Goal: Task Accomplishment & Management: Use online tool/utility

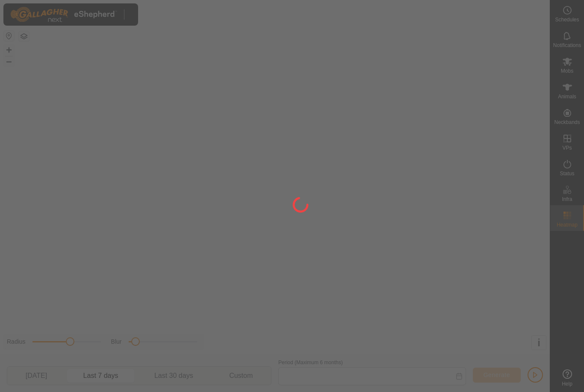
type input "[DATE] - [DATE]"
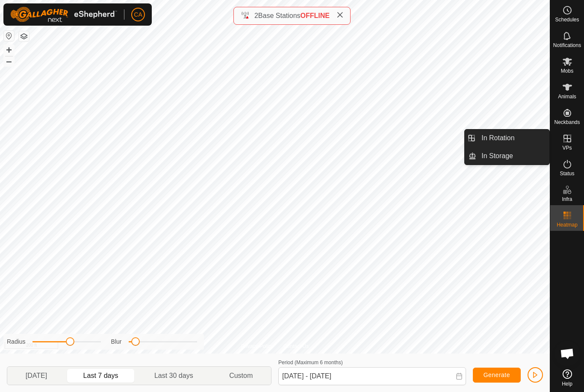
click at [528, 138] on link "In Rotation" at bounding box center [512, 137] width 73 height 17
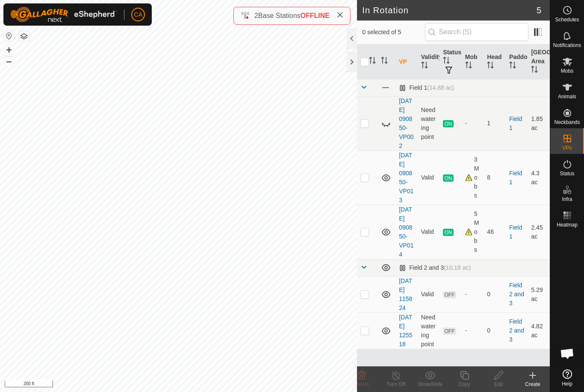
click at [372, 193] on td at bounding box center [367, 177] width 21 height 54
checkbox input "true"
click at [403, 374] on turn-off-svg-icon at bounding box center [396, 375] width 34 height 10
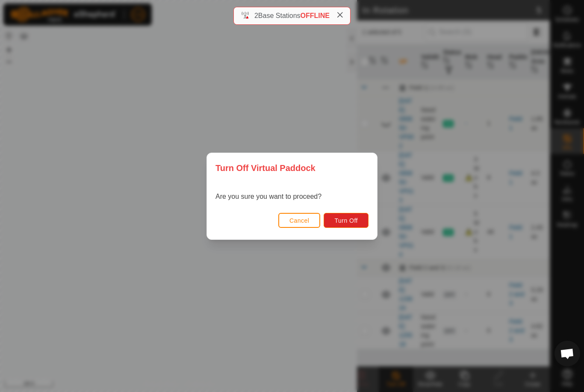
click at [352, 223] on span "Turn Off" at bounding box center [345, 220] width 23 height 7
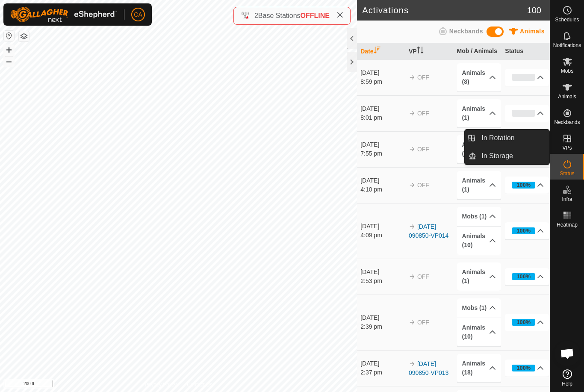
click at [518, 134] on link "In Rotation" at bounding box center [512, 137] width 73 height 17
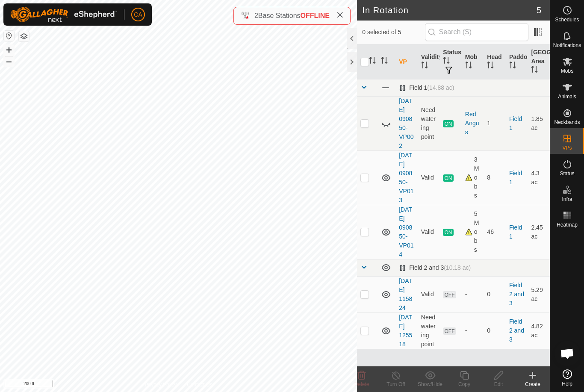
click at [511, 131] on link "Field 1" at bounding box center [515, 123] width 13 height 16
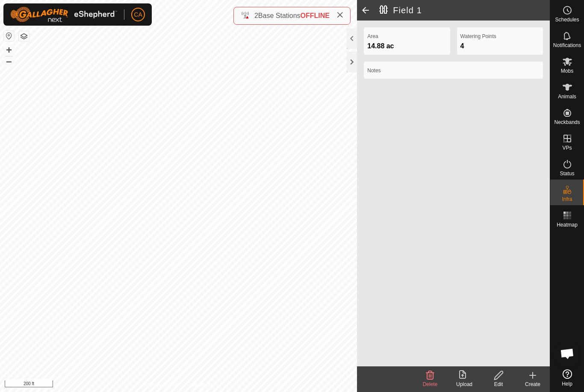
click at [361, 17] on span at bounding box center [365, 10] width 17 height 21
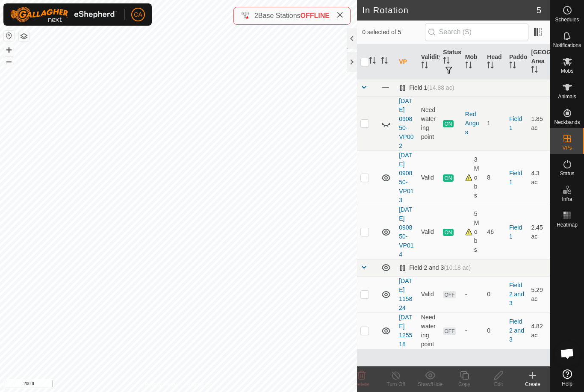
scroll to position [27, 0]
click at [368, 305] on td at bounding box center [367, 294] width 21 height 36
click at [368, 304] on td at bounding box center [367, 294] width 21 height 36
checkbox input "false"
click at [366, 334] on p-checkbox at bounding box center [364, 330] width 9 height 7
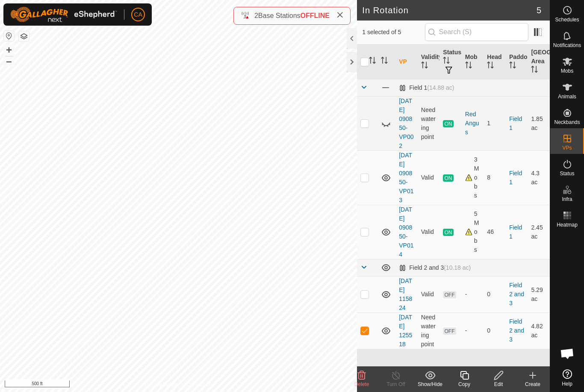
click at [364, 334] on p-checkbox at bounding box center [364, 330] width 9 height 7
checkbox input "false"
click at [574, 72] on div "Mobs" at bounding box center [567, 64] width 34 height 26
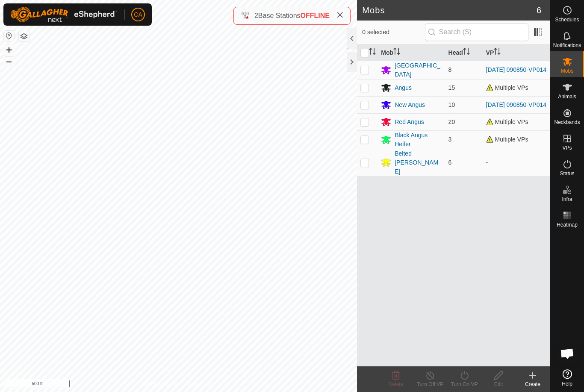
click at [366, 161] on p-checkbox at bounding box center [364, 162] width 9 height 7
checkbox input "true"
click at [472, 373] on turn-on-svg-icon at bounding box center [464, 375] width 34 height 10
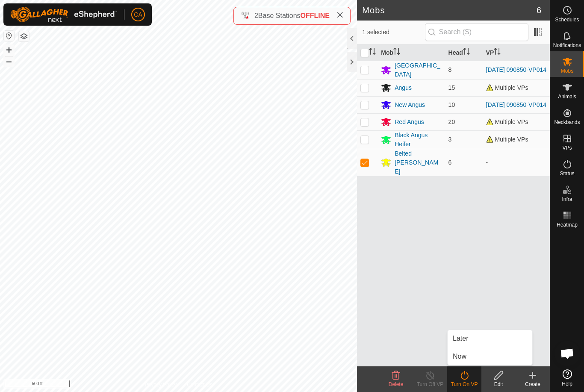
click at [481, 359] on link "Now" at bounding box center [489, 356] width 85 height 17
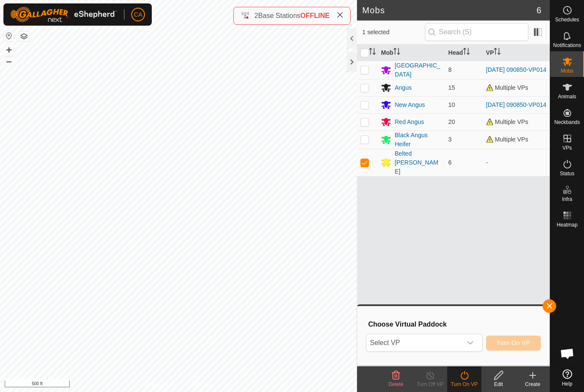
click at [448, 337] on span "Select VP" at bounding box center [413, 342] width 95 height 17
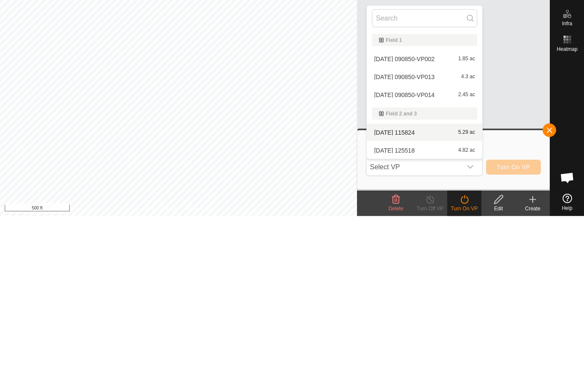
click at [432, 303] on div "2025-09-16 115824 5.29 ac" at bounding box center [424, 308] width 105 height 10
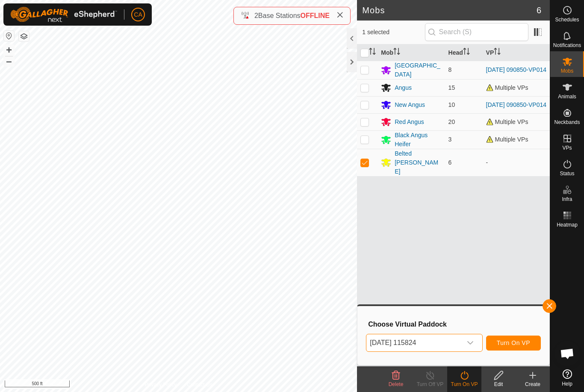
click at [461, 342] on span "[DATE] 115824" at bounding box center [413, 342] width 95 height 17
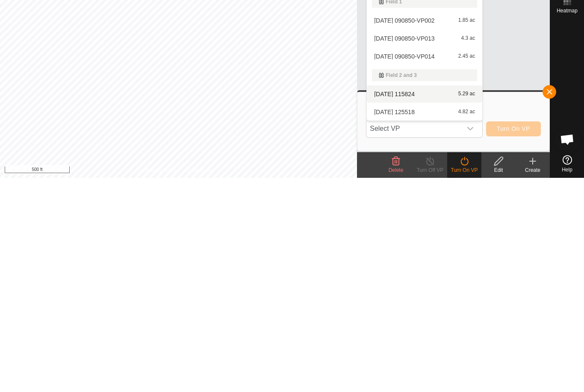
click at [450, 321] on div "2025-09-16 125518 4.82 ac" at bounding box center [424, 326] width 105 height 10
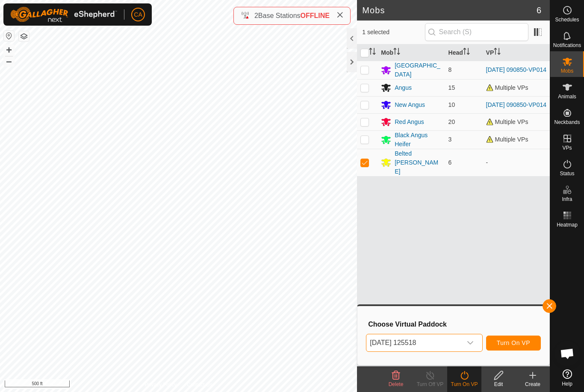
click at [513, 350] on button "Turn On VP" at bounding box center [513, 342] width 55 height 15
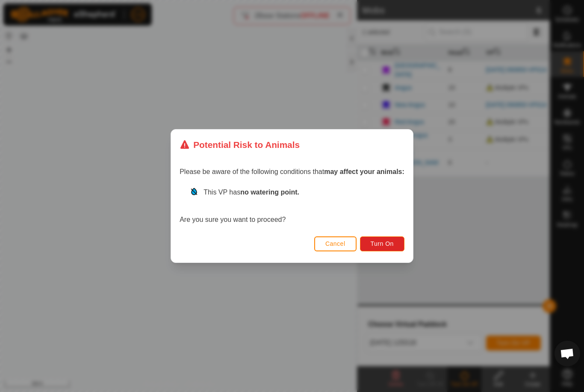
click at [391, 240] on span "Turn On" at bounding box center [381, 243] width 23 height 7
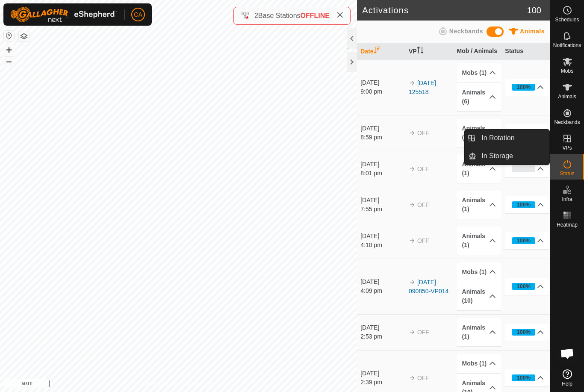
click at [521, 139] on link "In Rotation" at bounding box center [512, 137] width 73 height 17
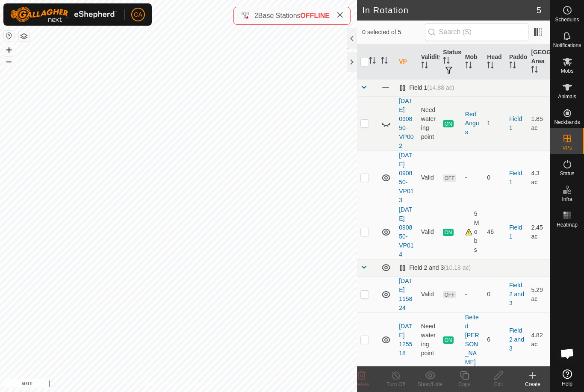
click at [373, 193] on td at bounding box center [367, 177] width 21 height 54
click at [364, 378] on icon at bounding box center [362, 375] width 8 height 9
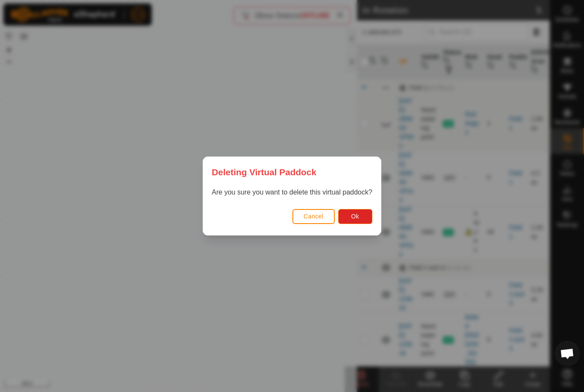
click at [361, 217] on button "Ok" at bounding box center [355, 216] width 34 height 15
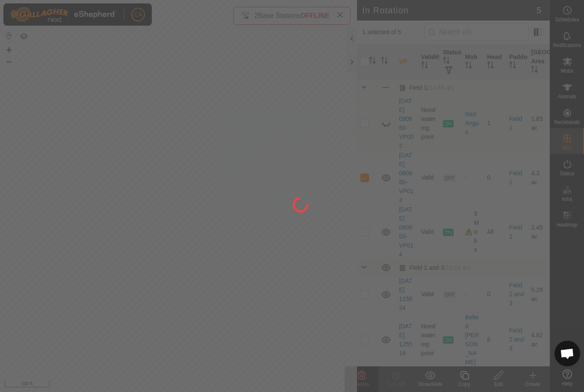
checkbox input "false"
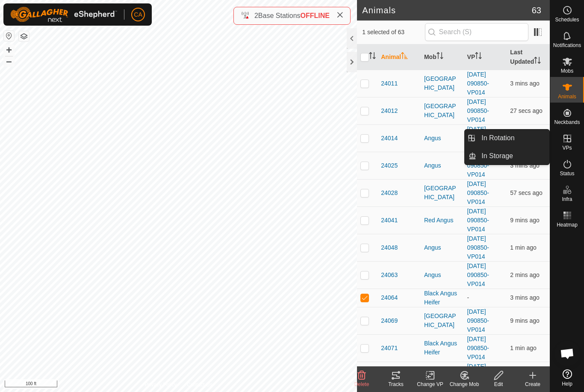
click at [513, 138] on span "In Rotation" at bounding box center [497, 138] width 33 height 10
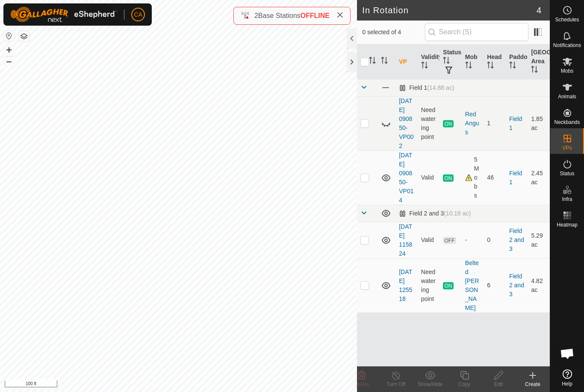
click at [367, 311] on td at bounding box center [367, 285] width 21 height 54
click at [365, 288] on p-checkbox at bounding box center [364, 285] width 9 height 7
checkbox input "false"
click at [366, 126] on p-checkbox at bounding box center [364, 123] width 9 height 7
checkbox input "true"
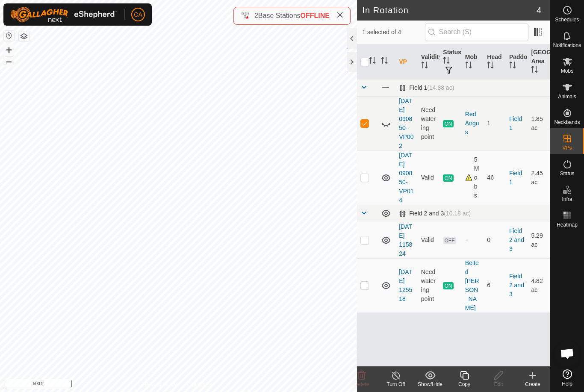
click at [386, 127] on icon at bounding box center [386, 123] width 10 height 10
click at [402, 379] on turn-off-svg-icon at bounding box center [396, 375] width 34 height 10
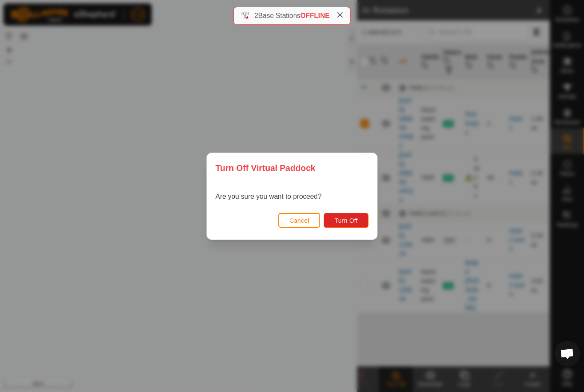
click at [357, 217] on span "Turn Off" at bounding box center [345, 220] width 23 height 7
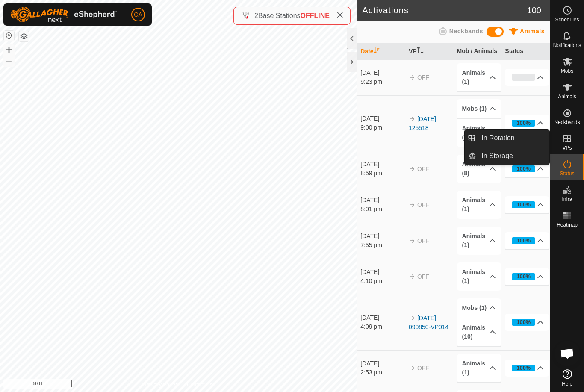
click at [511, 141] on span "In Rotation" at bounding box center [497, 138] width 33 height 10
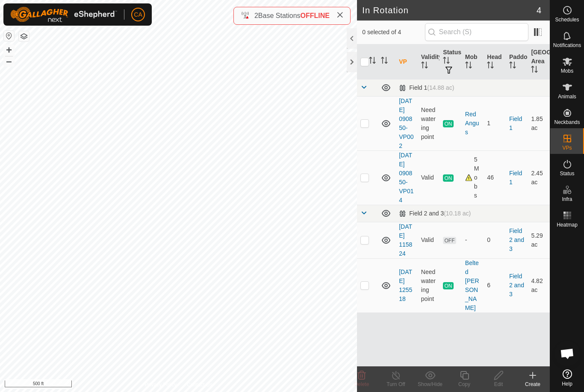
click at [372, 190] on td at bounding box center [367, 177] width 21 height 54
click at [367, 181] on p-checkbox at bounding box center [364, 177] width 9 height 7
checkbox input "false"
click at [572, 68] on span "Mobs" at bounding box center [567, 70] width 12 height 5
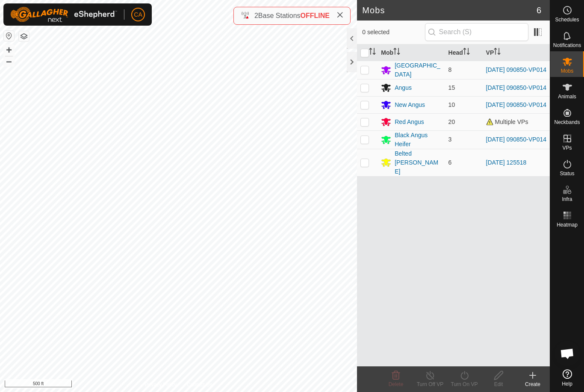
click at [361, 52] on input "checkbox" at bounding box center [364, 53] width 9 height 9
checkbox input "true"
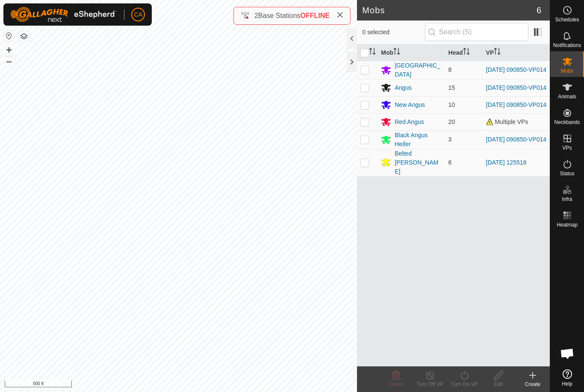
checkbox input "true"
click at [370, 160] on td at bounding box center [367, 162] width 21 height 27
checkbox input "false"
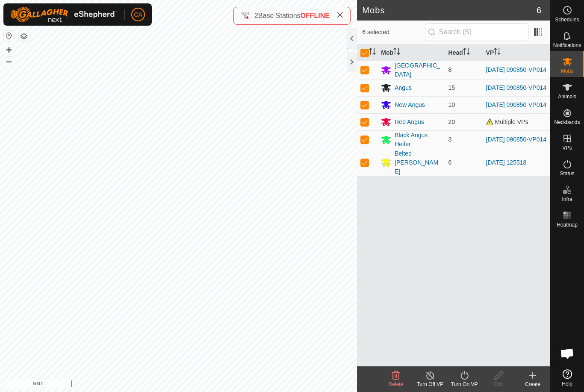
checkbox input "false"
click at [469, 380] on icon at bounding box center [464, 375] width 11 height 10
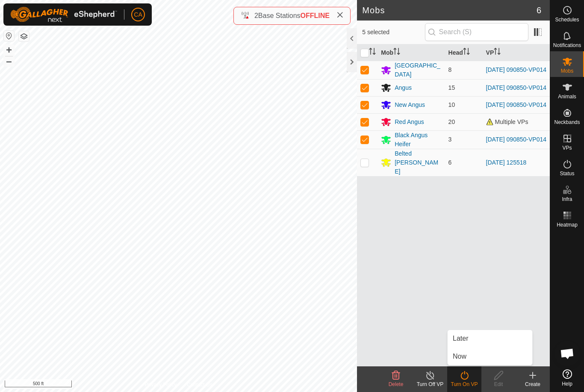
click at [473, 358] on link "Now" at bounding box center [489, 356] width 85 height 17
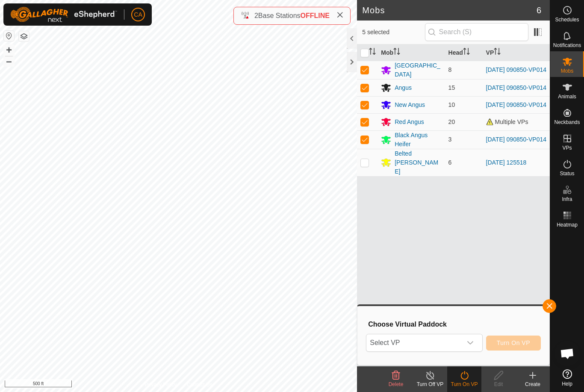
click at [447, 345] on span "Select VP" at bounding box center [413, 342] width 95 height 17
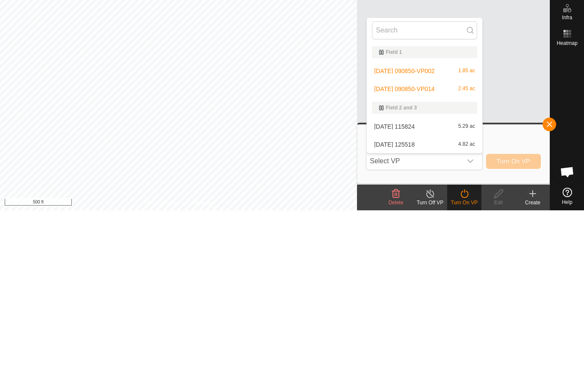
click at [426, 321] on div "2025-09-16 125518 4.82 ac" at bounding box center [424, 326] width 105 height 10
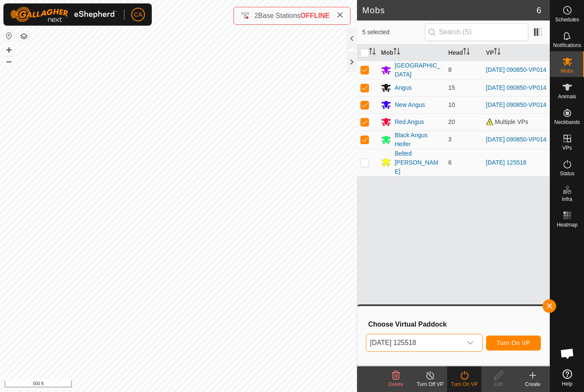
click at [423, 345] on span "[DATE] 125518" at bounding box center [413, 342] width 95 height 17
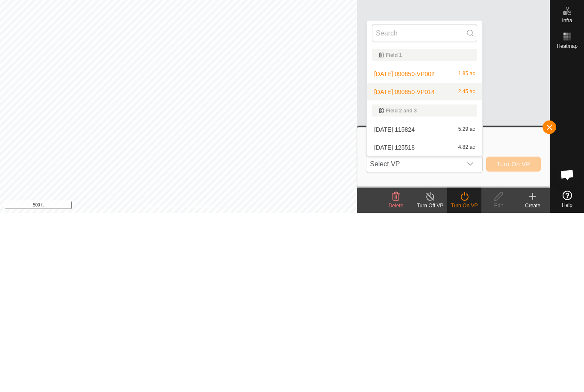
click at [420, 267] on span "[DATE] 090850-VP014" at bounding box center [404, 270] width 60 height 6
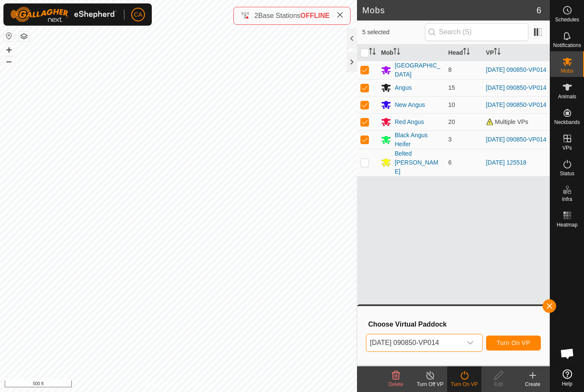
click at [521, 346] on span "Turn On VP" at bounding box center [512, 342] width 33 height 7
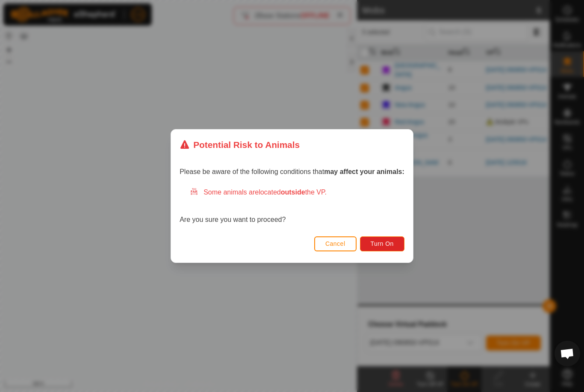
click at [400, 240] on button "Turn On" at bounding box center [382, 243] width 44 height 15
